Goal: Task Accomplishment & Management: Manage account settings

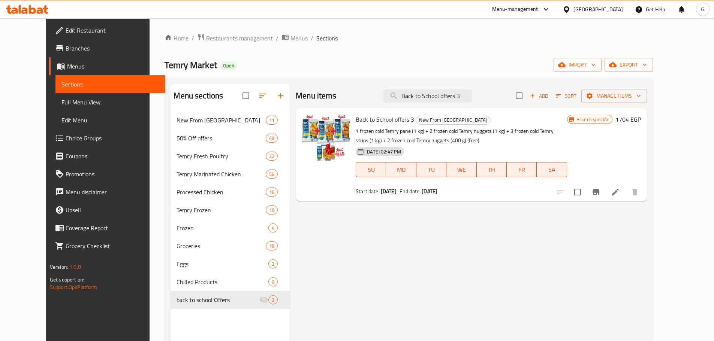
click at [219, 41] on span "Restaurants management" at bounding box center [239, 38] width 67 height 9
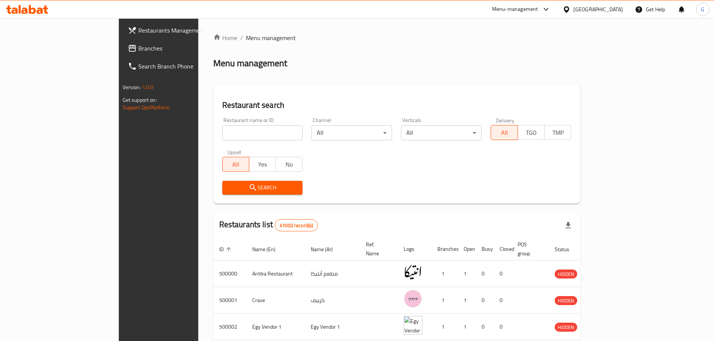
click at [138, 46] on span "Branches" at bounding box center [185, 48] width 94 height 9
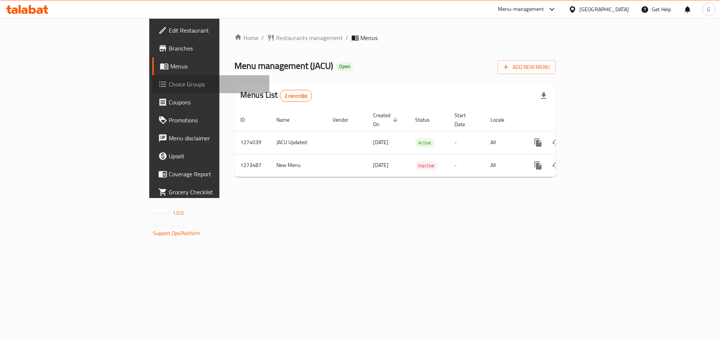
click at [169, 80] on span "Choice Groups" at bounding box center [216, 84] width 95 height 9
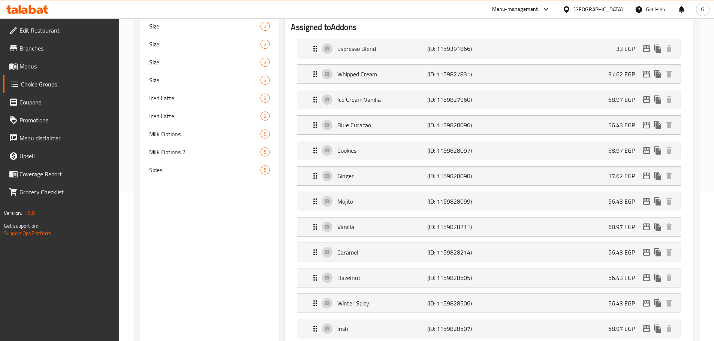
scroll to position [150, 0]
click at [219, 167] on span "Sides" at bounding box center [193, 169] width 89 height 9
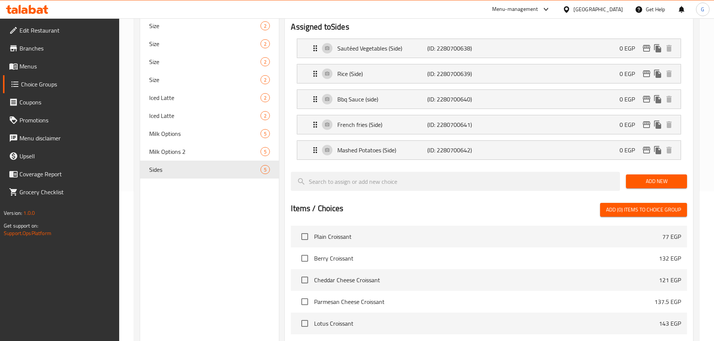
type input "Sides"
type input "اطباق جانبية"
type input "1"
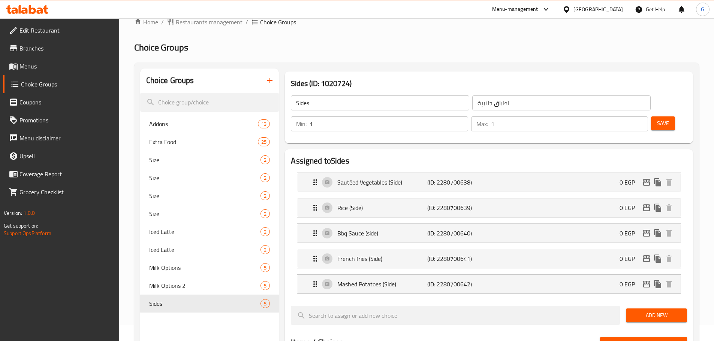
scroll to position [0, 0]
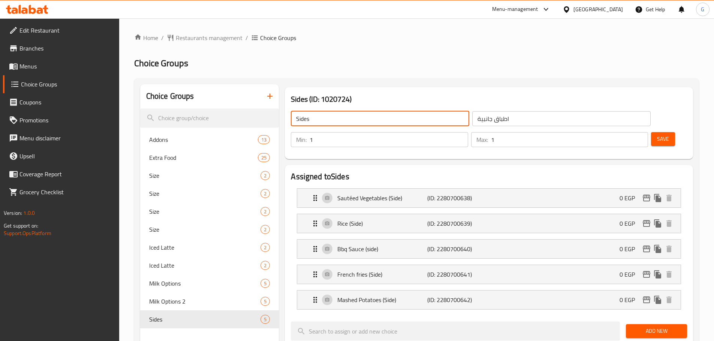
click at [328, 113] on input "Sides" at bounding box center [380, 118] width 178 height 15
type input "Sides 1"
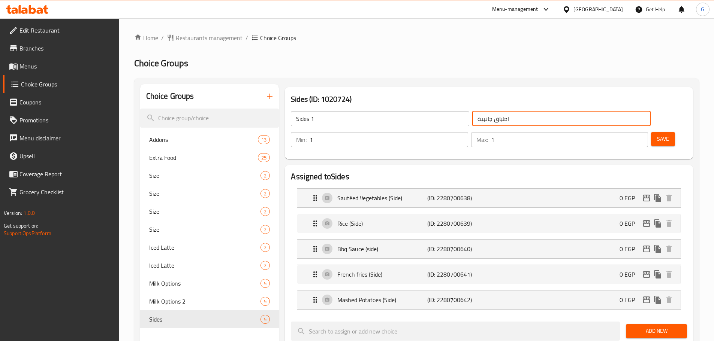
click at [478, 117] on input "اطباق جانبية" at bounding box center [561, 118] width 178 height 15
type input "اطباق جانبية 1"
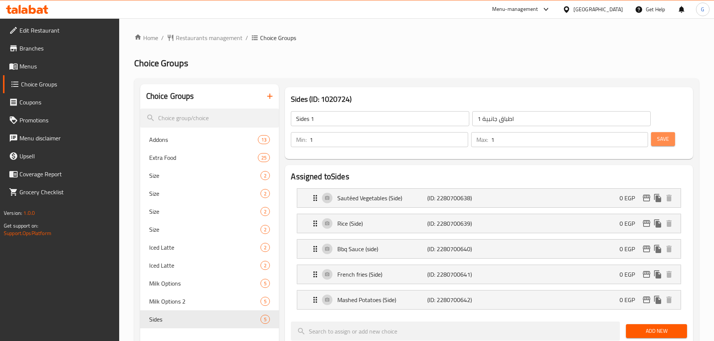
drag, startPoint x: 653, startPoint y: 117, endPoint x: 640, endPoint y: 128, distance: 17.3
click at [657, 135] on span "Save" at bounding box center [663, 139] width 12 height 9
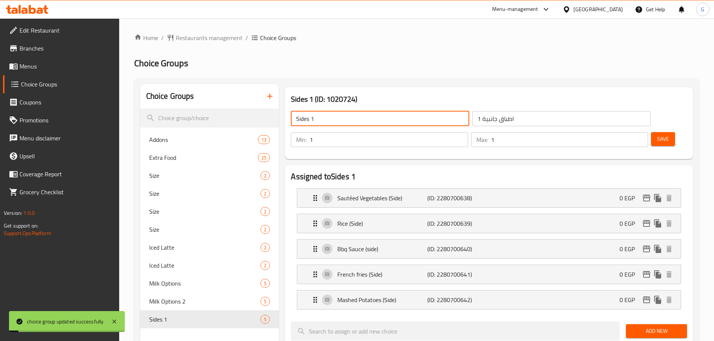
click at [320, 123] on input "Sides 1" at bounding box center [380, 118] width 178 height 15
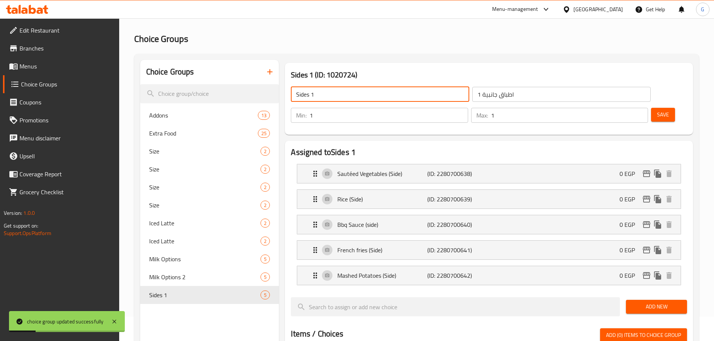
scroll to position [37, 0]
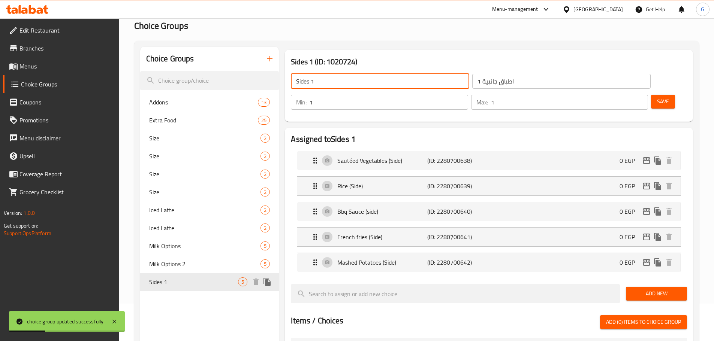
click at [271, 288] on div "Sides 1 5" at bounding box center [209, 282] width 139 height 18
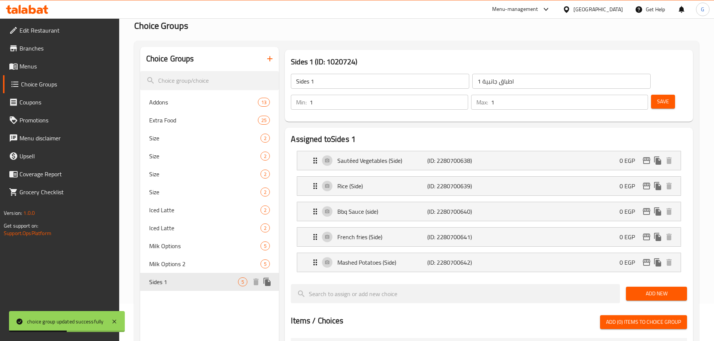
click at [270, 283] on icon "duplicate" at bounding box center [266, 282] width 7 height 8
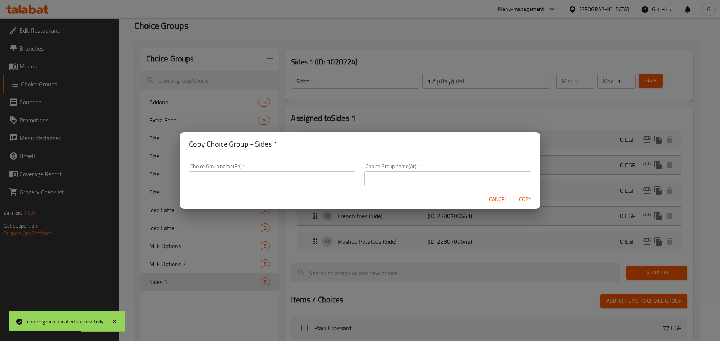
click at [246, 181] on input "text" at bounding box center [272, 179] width 166 height 15
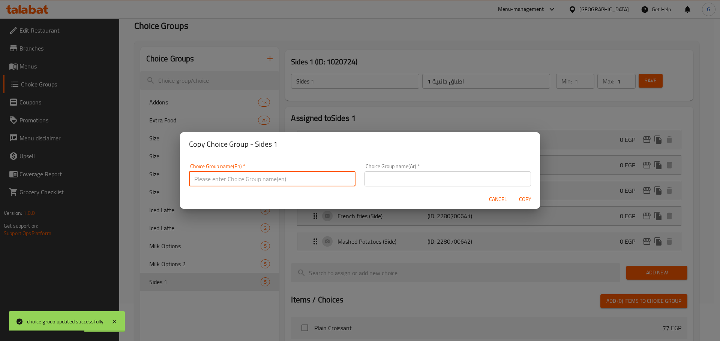
paste input "Sides 1"
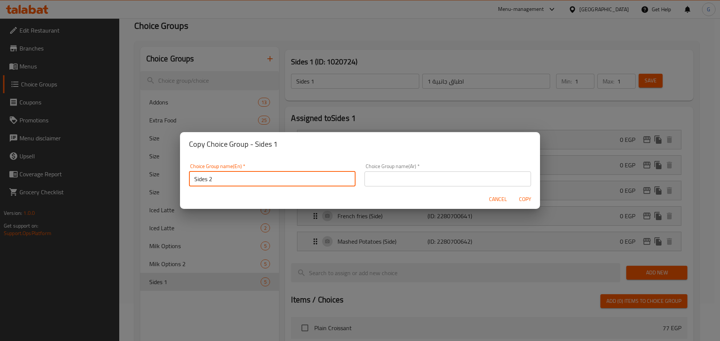
click at [213, 180] on input "Sides 2" at bounding box center [272, 179] width 166 height 15
click at [212, 180] on input "Sides 2" at bounding box center [272, 179] width 166 height 15
type input "Sides 2"
click at [409, 181] on input "text" at bounding box center [447, 179] width 166 height 15
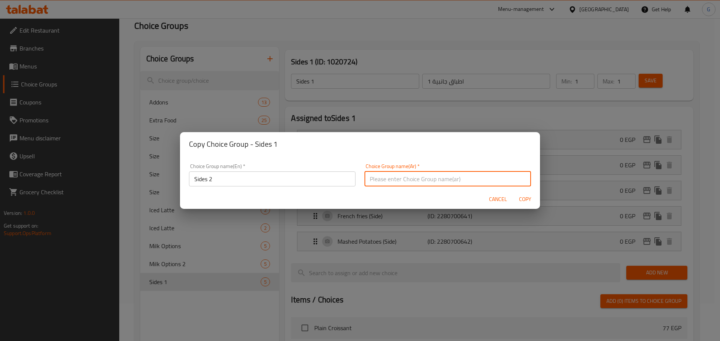
paste input "الجانبين 2"
type input "الجانبين 2"
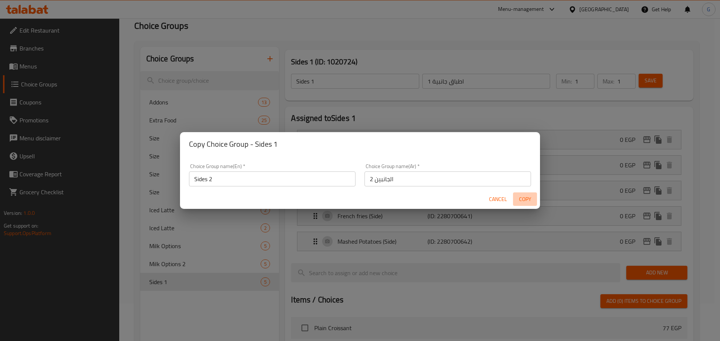
click at [522, 200] on span "Copy" at bounding box center [525, 199] width 18 height 9
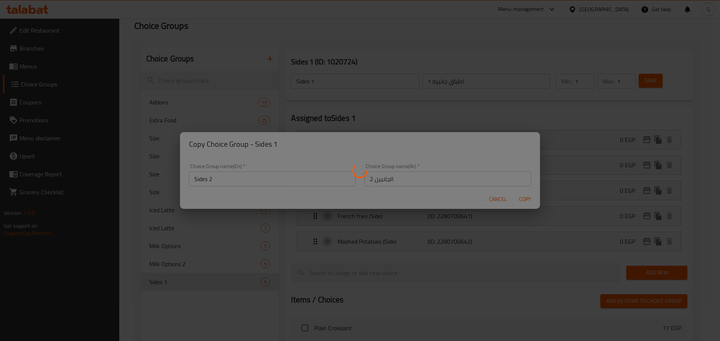
type input "Sides 2"
type input "الجانبين 2"
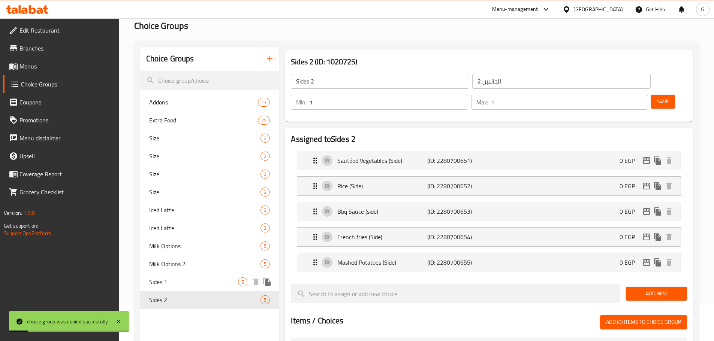
click at [193, 286] on span "Sides 1" at bounding box center [193, 282] width 89 height 9
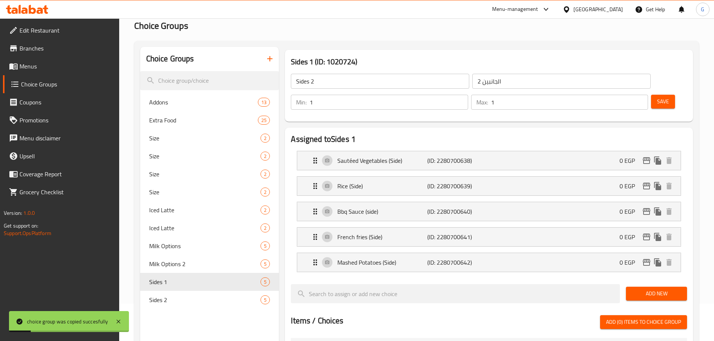
type input "Sides 1"
type input "اطباق جانبية 1"
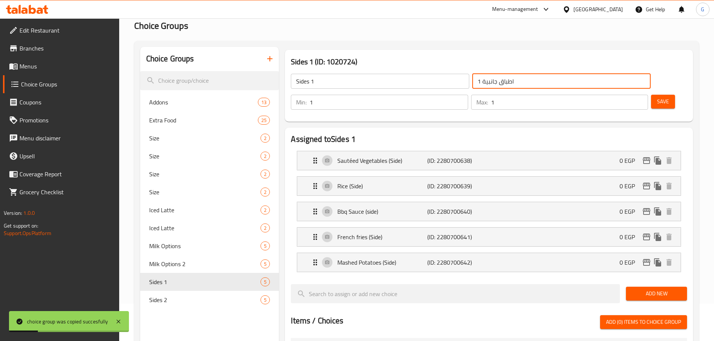
click at [472, 86] on input "اطباق جانبية 1" at bounding box center [561, 81] width 178 height 15
click at [205, 303] on span "Sides 2" at bounding box center [193, 300] width 89 height 9
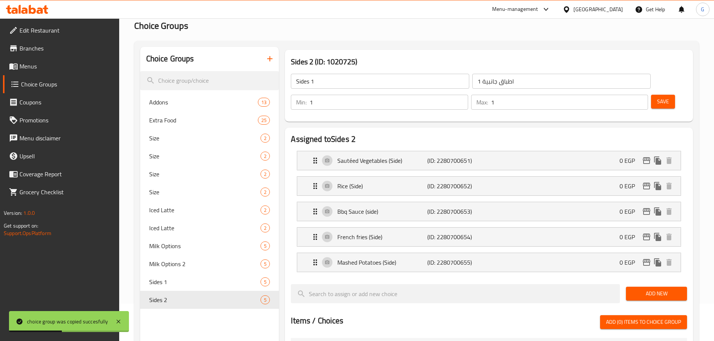
type input "Sides 2"
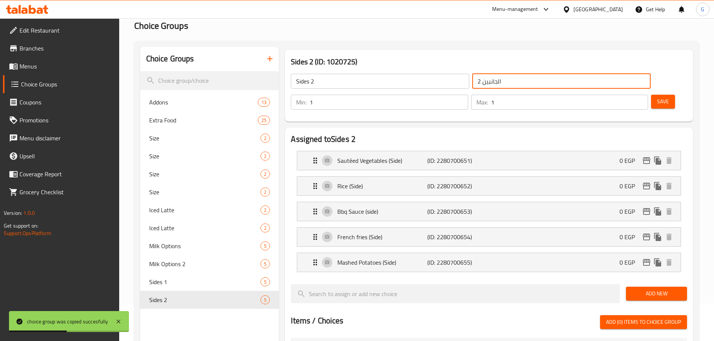
click at [472, 82] on input "الجانبين 2" at bounding box center [561, 81] width 178 height 15
paste input "طباق جانبية 1"
click at [472, 81] on input "اطباق جانبية 1" at bounding box center [561, 81] width 178 height 15
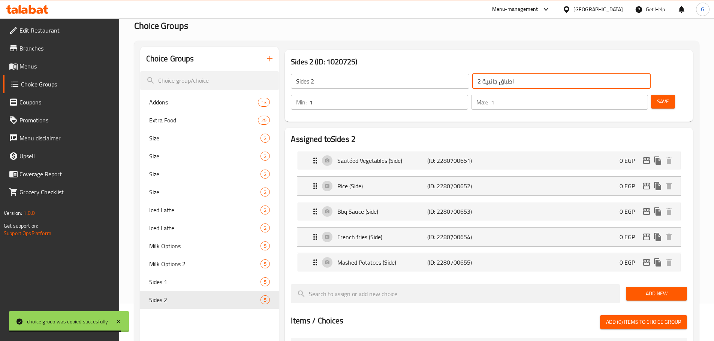
type input "اطباق جانبية 2"
click at [657, 97] on span "Save" at bounding box center [663, 101] width 12 height 9
